Goal: Navigation & Orientation: Find specific page/section

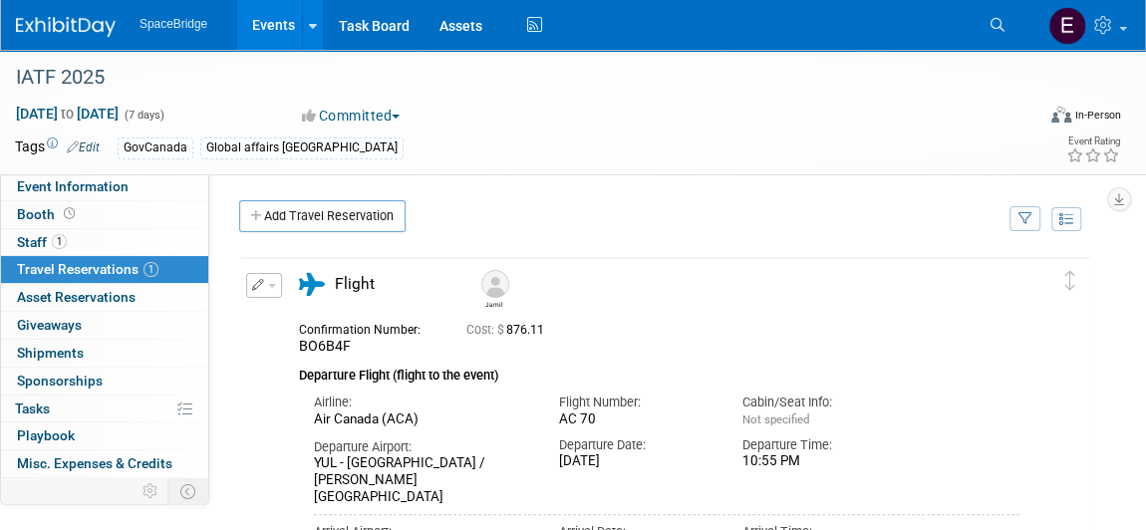
click at [67, 26] on img at bounding box center [66, 27] width 100 height 20
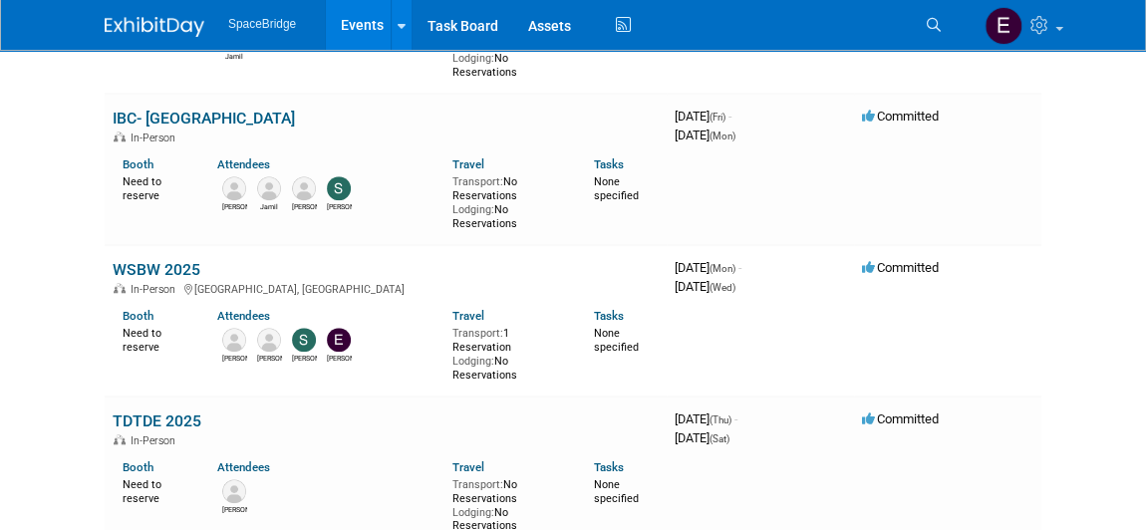
scroll to position [770, 0]
click at [173, 261] on link "WSBW 2025" at bounding box center [157, 269] width 88 height 19
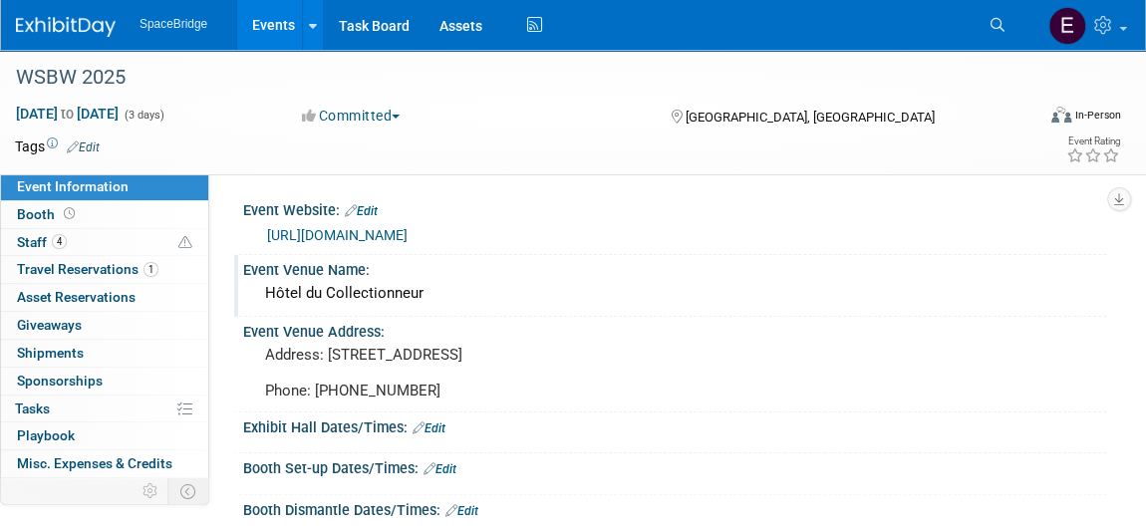
drag, startPoint x: 431, startPoint y: 296, endPoint x: 258, endPoint y: 290, distance: 173.5
click at [258, 290] on div "Hôtel du Collectionneur" at bounding box center [674, 293] width 833 height 31
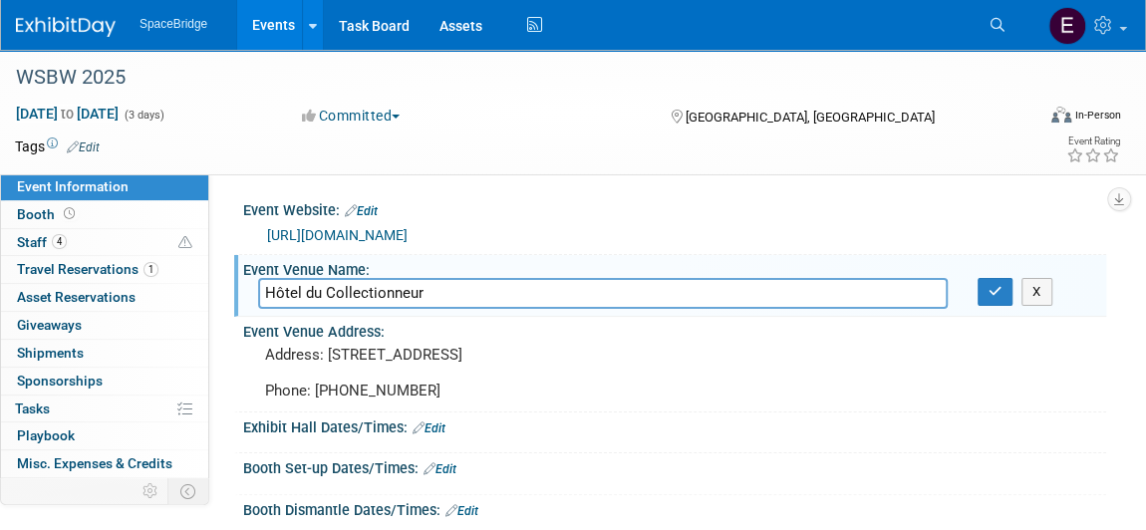
drag, startPoint x: 428, startPoint y: 291, endPoint x: 252, endPoint y: 291, distance: 176.4
click at [252, 291] on div "Hôtel du Collectionneur" at bounding box center [602, 293] width 719 height 31
click at [386, 232] on div "https://wsbw.com/" at bounding box center [679, 235] width 824 height 23
click at [368, 233] on link "https://wsbw.com/" at bounding box center [337, 235] width 141 height 16
